Goal: Task Accomplishment & Management: Complete application form

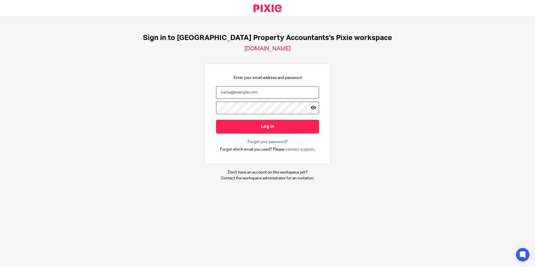
click at [226, 94] on input "email" at bounding box center [267, 92] width 103 height 13
paste input "[EMAIL_ADDRESS][DOMAIN_NAME]"
type input "[EMAIL_ADDRESS][DOMAIN_NAME]"
click at [310, 110] on icon at bounding box center [313, 108] width 6 height 6
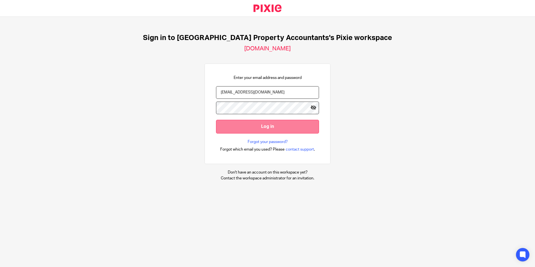
click at [268, 121] on input "Log in" at bounding box center [267, 127] width 103 height 14
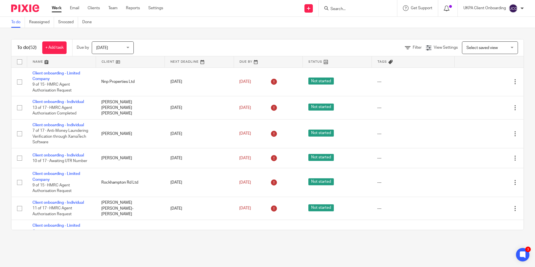
click at [450, 8] on span at bounding box center [450, 6] width 3 height 3
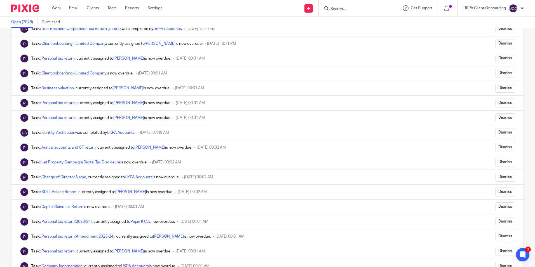
scroll to position [5007, 0]
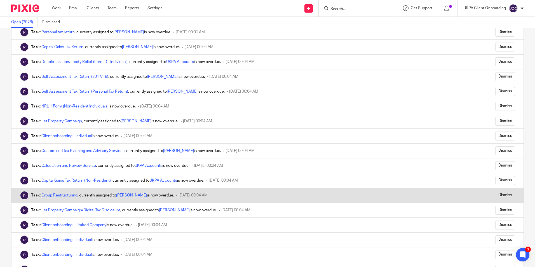
scroll to position [1119, 0]
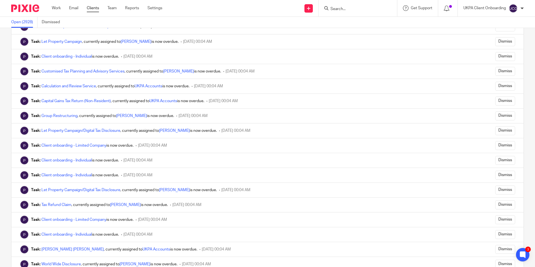
click at [92, 6] on link "Clients" at bounding box center [93, 8] width 12 height 6
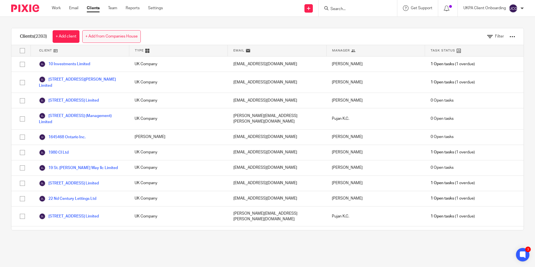
click at [95, 37] on link "+ Add from Companies House" at bounding box center [111, 36] width 58 height 13
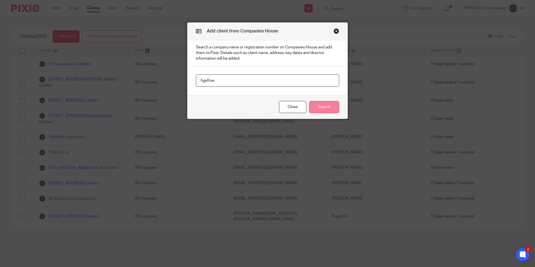
type input "figsflow"
click at [317, 102] on button "Search" at bounding box center [324, 107] width 30 height 12
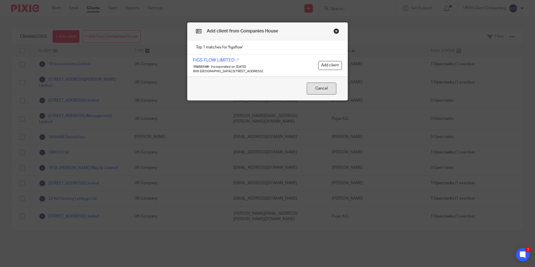
click at [316, 94] on button "Cancel" at bounding box center [322, 89] width 30 height 12
click at [314, 88] on button "Cancel" at bounding box center [322, 89] width 30 height 12
click at [335, 31] on button "Close modal" at bounding box center [336, 31] width 6 height 6
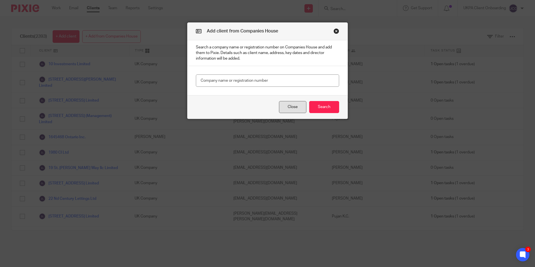
click at [298, 103] on button "Close" at bounding box center [292, 107] width 27 height 12
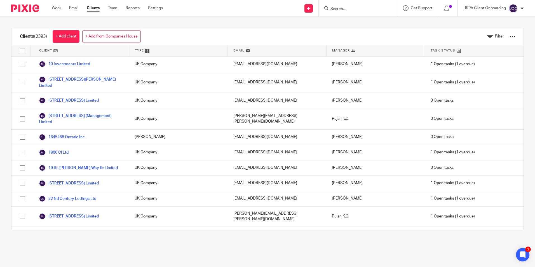
click at [114, 36] on link "+ Add from Companies House" at bounding box center [111, 36] width 58 height 13
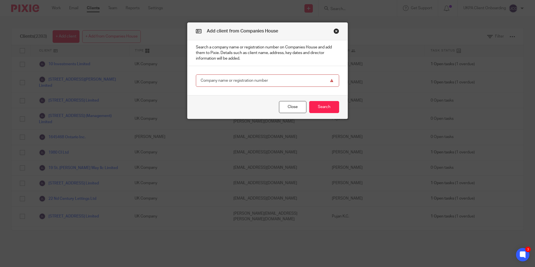
click at [260, 76] on input "text" at bounding box center [267, 80] width 143 height 13
click at [255, 83] on input "text" at bounding box center [267, 80] width 143 height 13
type input "figsflow"
click at [315, 104] on button "Search" at bounding box center [324, 107] width 30 height 12
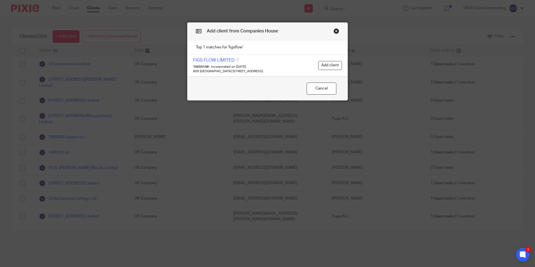
click at [334, 31] on button "Close modal" at bounding box center [336, 31] width 6 height 6
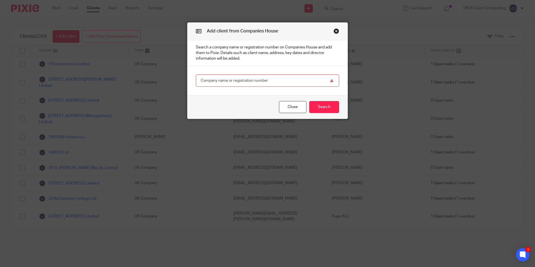
click at [335, 31] on button "Close modal" at bounding box center [336, 31] width 6 height 6
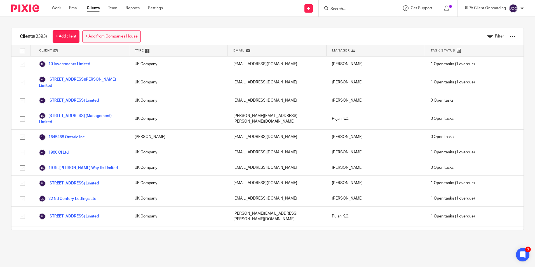
click at [132, 37] on link "+ Add from Companies House" at bounding box center [111, 36] width 58 height 13
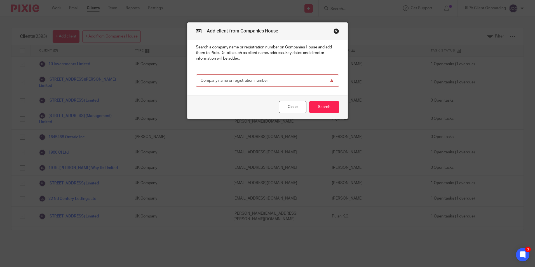
click at [251, 81] on input "text" at bounding box center [267, 80] width 143 height 13
type input "figsflow"
click at [318, 104] on button "Search" at bounding box center [324, 107] width 30 height 12
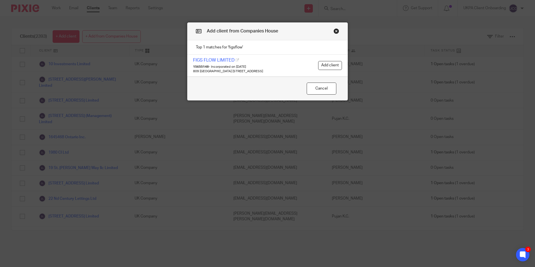
click at [197, 32] on icon at bounding box center [199, 32] width 6 height 6
drag, startPoint x: 197, startPoint y: 32, endPoint x: 313, endPoint y: 33, distance: 115.8
click at [203, 32] on h2 "Add client from Companies House" at bounding box center [237, 31] width 82 height 6
click at [334, 31] on button "Close modal" at bounding box center [336, 31] width 6 height 6
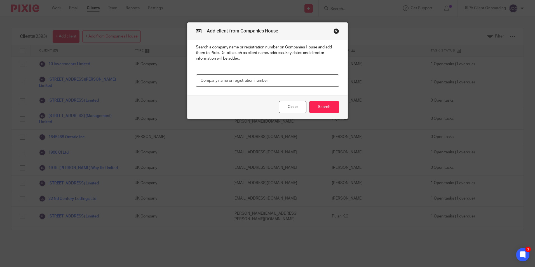
click at [269, 78] on input "text" at bounding box center [267, 80] width 143 height 13
type input "figsflow"
drag, startPoint x: 272, startPoint y: 91, endPoint x: 267, endPoint y: 84, distance: 8.5
click at [271, 88] on main "figsflow" at bounding box center [267, 80] width 160 height 29
click at [337, 108] on div "Close Search" at bounding box center [267, 106] width 160 height 23
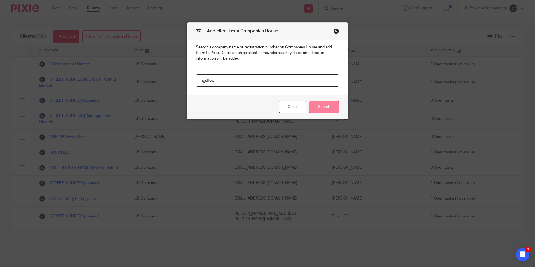
click at [327, 108] on button "Search" at bounding box center [324, 107] width 30 height 12
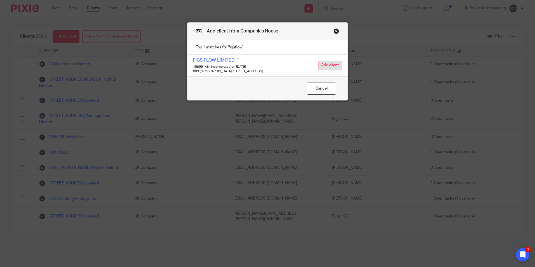
click at [323, 65] on button "Add client" at bounding box center [330, 65] width 24 height 9
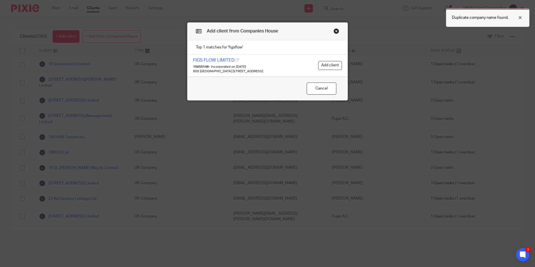
click at [520, 17] on div at bounding box center [515, 17] width 15 height 7
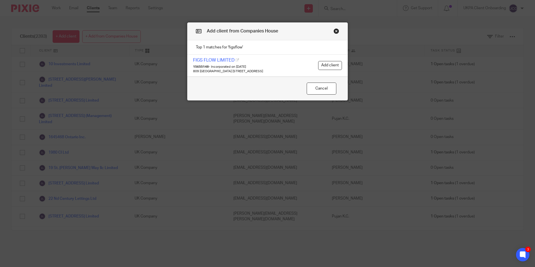
click at [334, 31] on button "Close modal" at bounding box center [336, 31] width 6 height 6
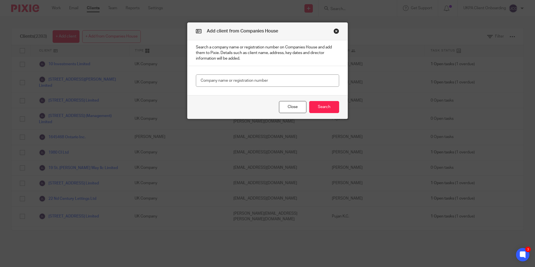
click at [333, 29] on button "Close modal" at bounding box center [336, 31] width 6 height 6
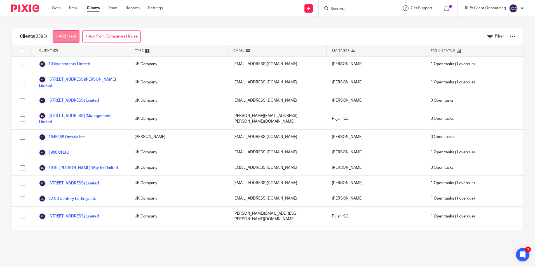
click at [66, 30] on link "+ Add client" at bounding box center [66, 36] width 27 height 13
click at [65, 36] on link "+ Add client" at bounding box center [66, 36] width 27 height 13
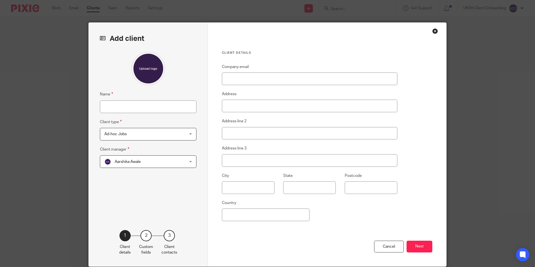
scroll to position [22, 0]
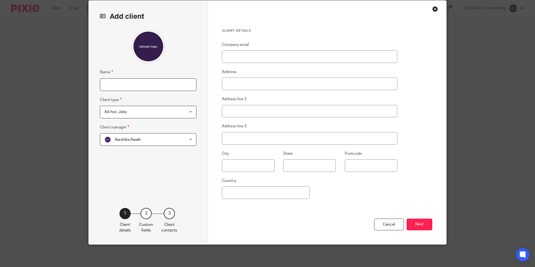
click at [163, 80] on input "Name" at bounding box center [148, 84] width 97 height 13
click at [174, 70] on fieldset "Name" at bounding box center [148, 80] width 97 height 22
click at [131, 113] on span "Ad-hoc Jobs" at bounding box center [140, 112] width 73 height 12
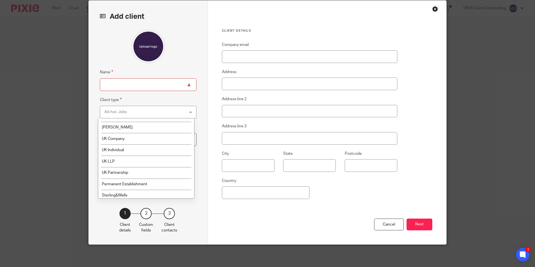
scroll to position [56, 0]
click at [240, 45] on label "Company email" at bounding box center [235, 45] width 27 height 6
click at [240, 50] on input "Company email" at bounding box center [309, 56] width 175 height 13
click at [151, 137] on span "Aarshika Awale" at bounding box center [140, 139] width 73 height 12
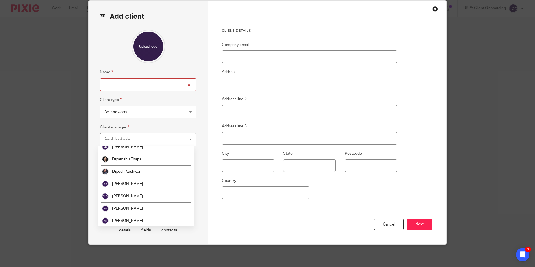
scroll to position [224, 0]
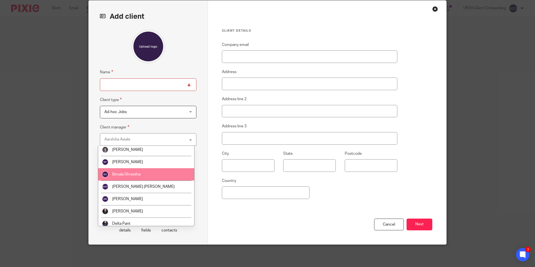
click at [194, 126] on div "Add client Name Client type Ad-hoc Jobs Ad-hoc Jobs Ad-hoc Jobs Charity Interna…" at bounding box center [148, 123] width 119 height 244
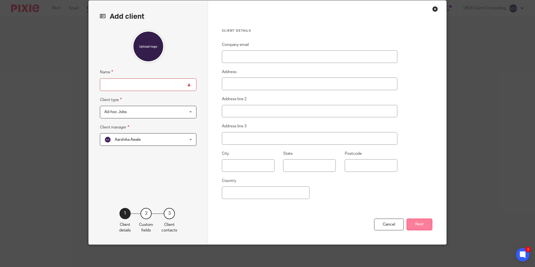
click at [422, 222] on button "Next" at bounding box center [419, 224] width 26 height 12
click at [147, 86] on input "Name" at bounding box center [148, 84] width 97 height 13
type input "Onboarding Test Client 1"
click at [154, 115] on span "Ad-hoc Jobs" at bounding box center [140, 112] width 73 height 12
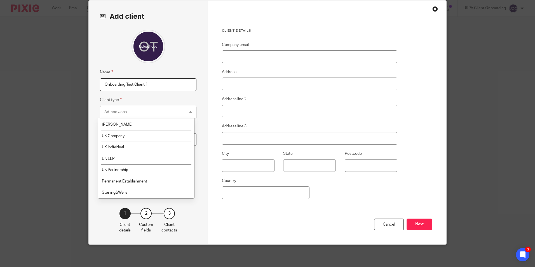
click at [156, 112] on div "Ad-hoc Jobs Ad-hoc Jobs" at bounding box center [148, 112] width 97 height 13
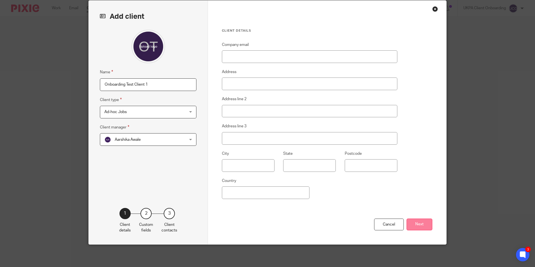
click at [422, 228] on button "Next" at bounding box center [419, 224] width 26 height 12
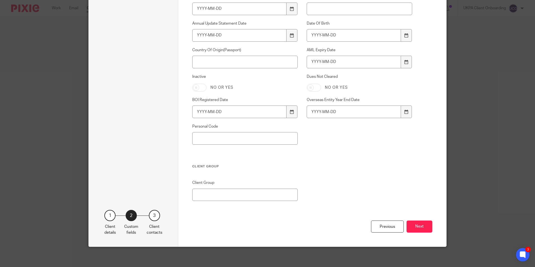
scroll to position [379, 0]
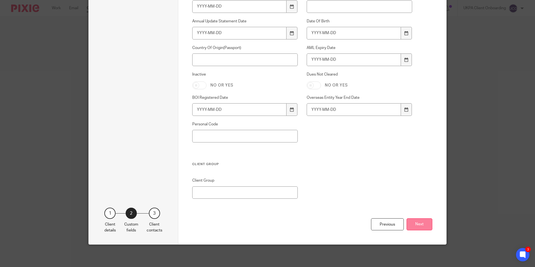
click at [423, 226] on button "Next" at bounding box center [419, 224] width 26 height 12
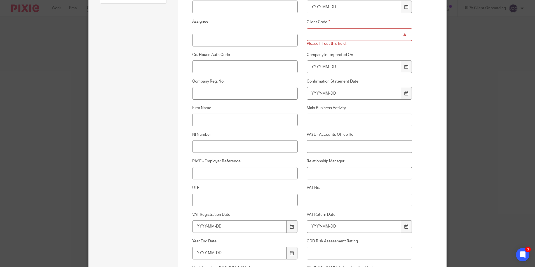
scroll to position [56, 0]
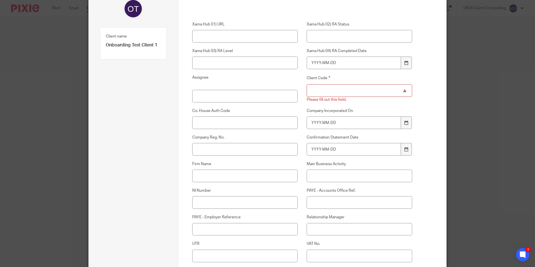
click at [337, 91] on input "Client Code" at bounding box center [360, 90] width 106 height 13
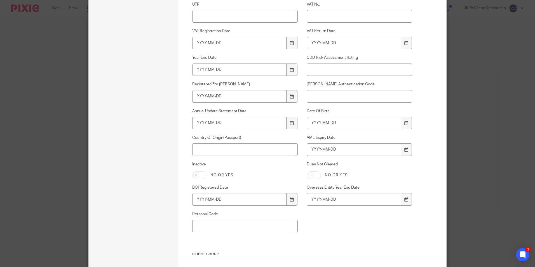
scroll to position [364, 0]
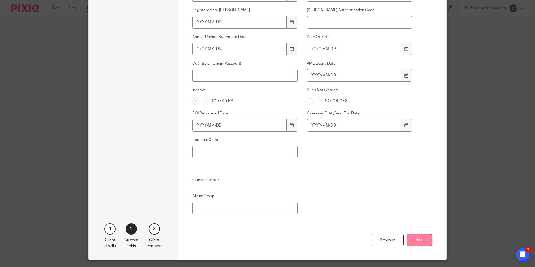
type input "12344556"
click at [423, 240] on button "Next" at bounding box center [419, 240] width 26 height 12
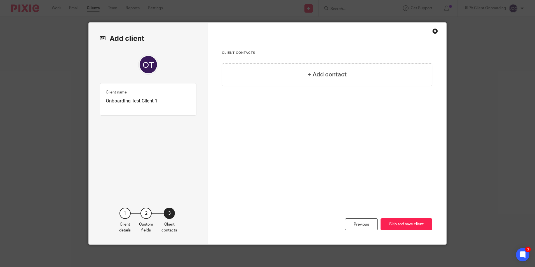
scroll to position [0, 0]
click at [307, 74] on h4 "+ Add contact" at bounding box center [326, 74] width 39 height 9
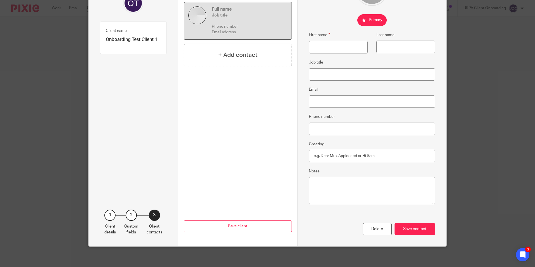
scroll to position [63, 0]
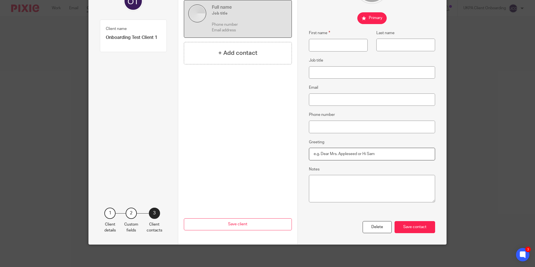
click at [345, 156] on input "Greeting" at bounding box center [372, 154] width 126 height 13
click at [344, 128] on input "Phone number" at bounding box center [372, 127] width 126 height 13
click at [339, 102] on input "Email" at bounding box center [372, 99] width 126 height 13
click at [336, 70] on input "Job title" at bounding box center [372, 72] width 126 height 13
click at [336, 47] on input "First name" at bounding box center [338, 45] width 59 height 13
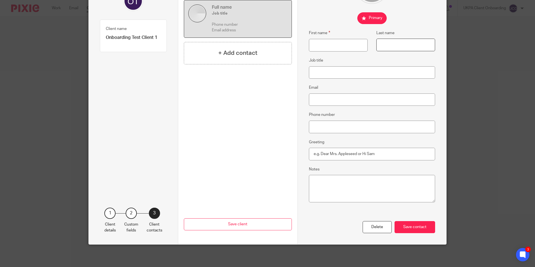
click at [388, 47] on input "Last name" at bounding box center [405, 45] width 59 height 13
click at [338, 188] on textarea "Notes" at bounding box center [372, 188] width 126 height 27
click at [381, 231] on div "Delete" at bounding box center [377, 227] width 29 height 12
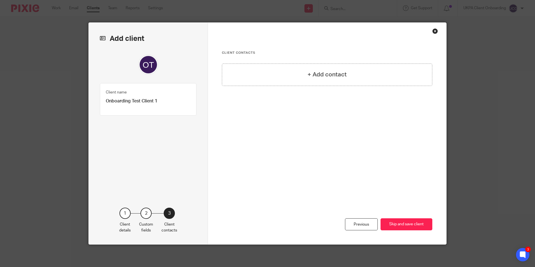
scroll to position [0, 0]
click at [368, 222] on div "Previous" at bounding box center [361, 224] width 33 height 12
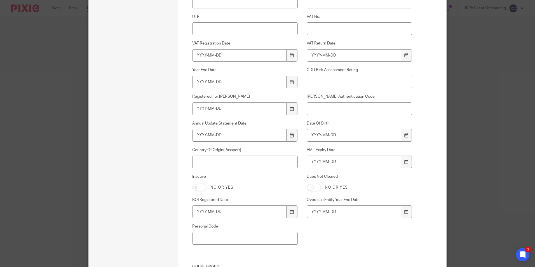
scroll to position [379, 0]
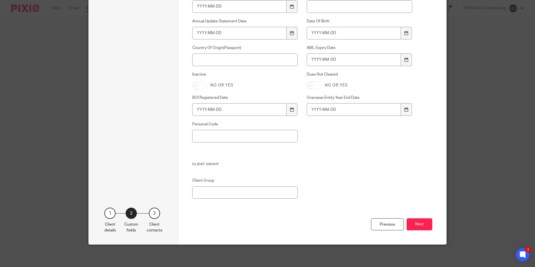
click at [413, 224] on button "Next" at bounding box center [419, 224] width 26 height 12
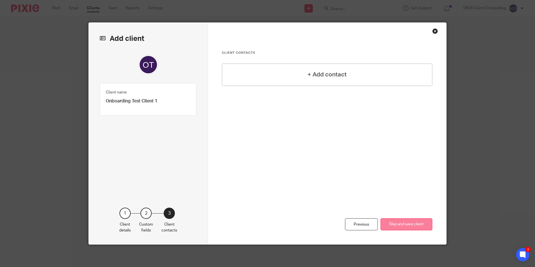
scroll to position [0, 0]
click at [336, 70] on div "+ Add contact" at bounding box center [327, 74] width 210 height 22
